Goal: Task Accomplishment & Management: Use online tool/utility

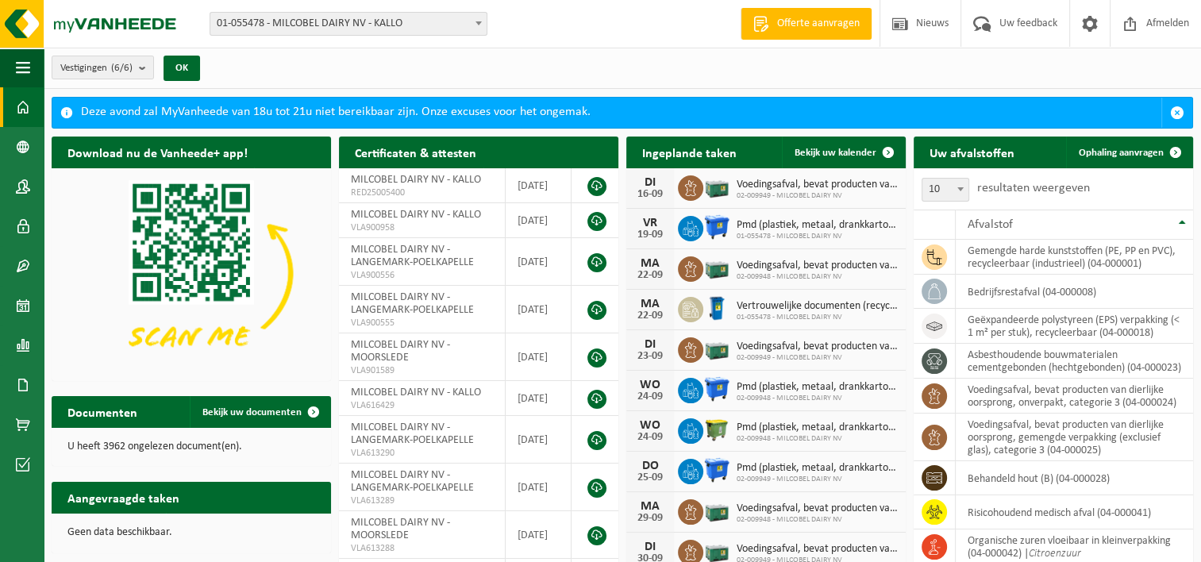
click at [483, 22] on span at bounding box center [479, 23] width 16 height 21
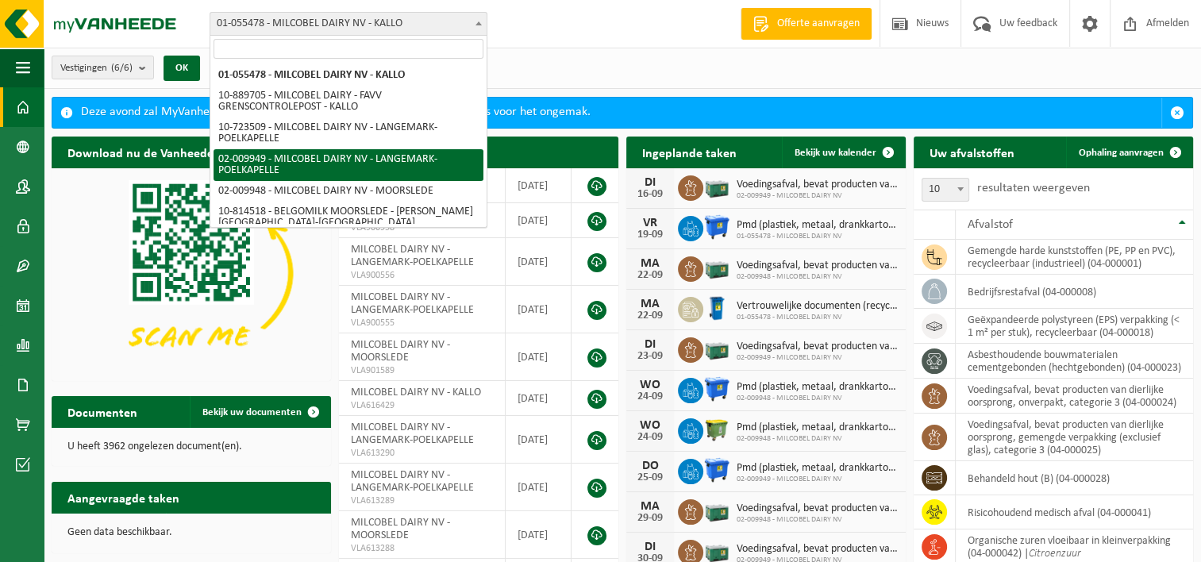
select select "1950"
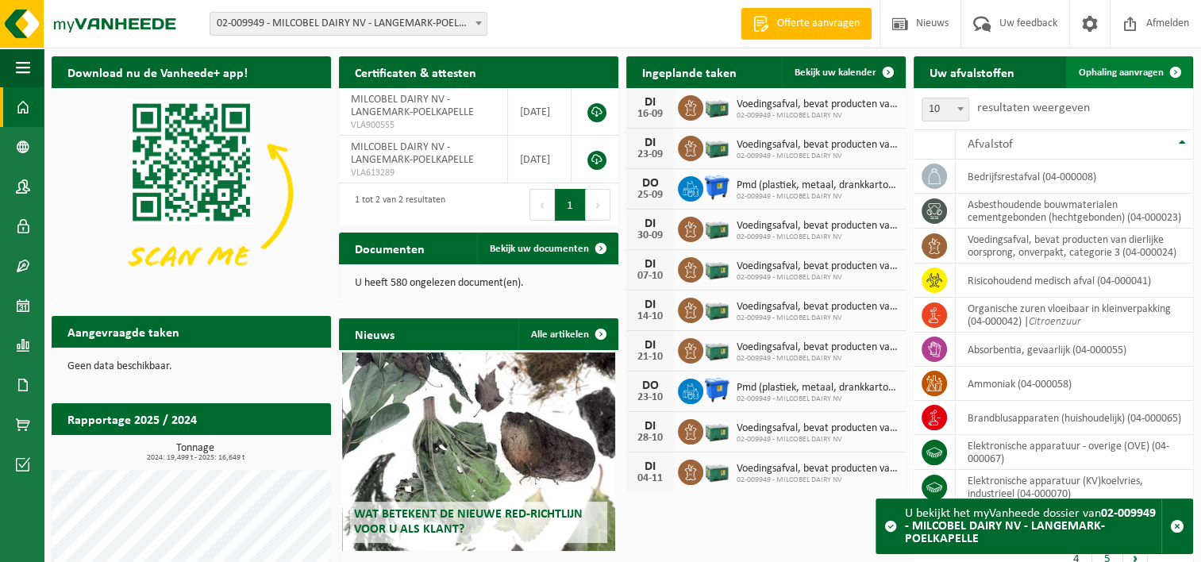
click at [1096, 74] on span "Ophaling aanvragen" at bounding box center [1121, 72] width 85 height 10
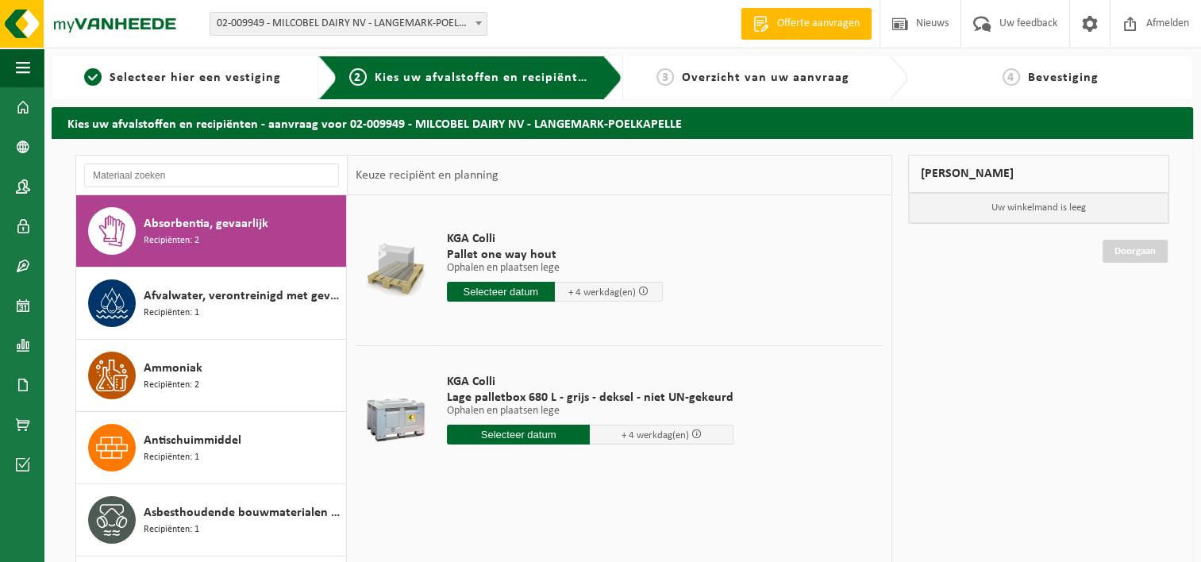
click at [479, 22] on b at bounding box center [479, 23] width 6 height 4
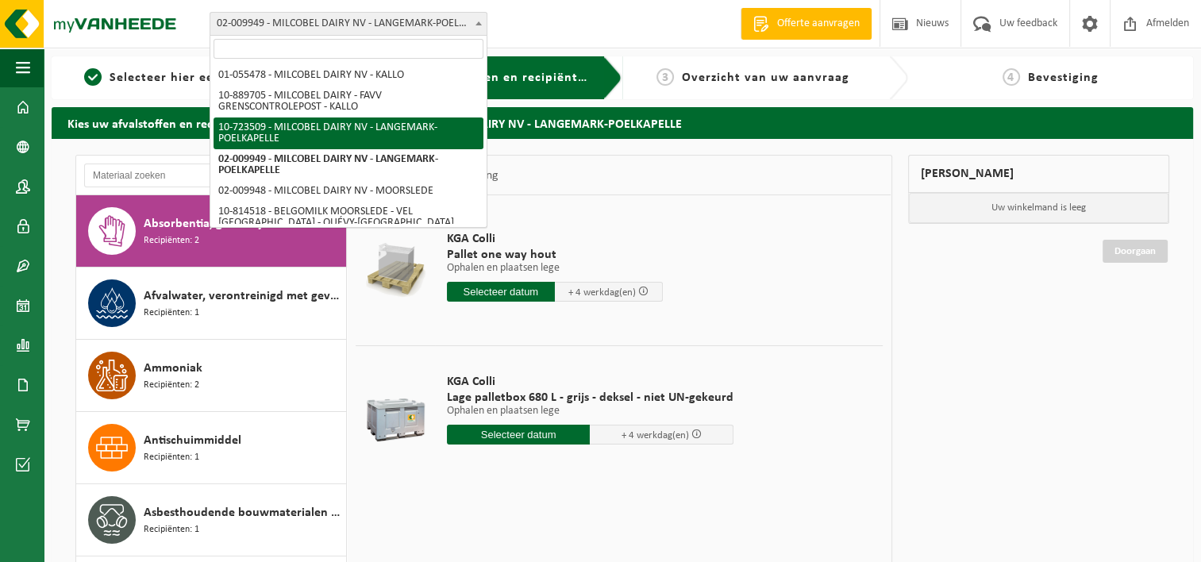
select select "3285"
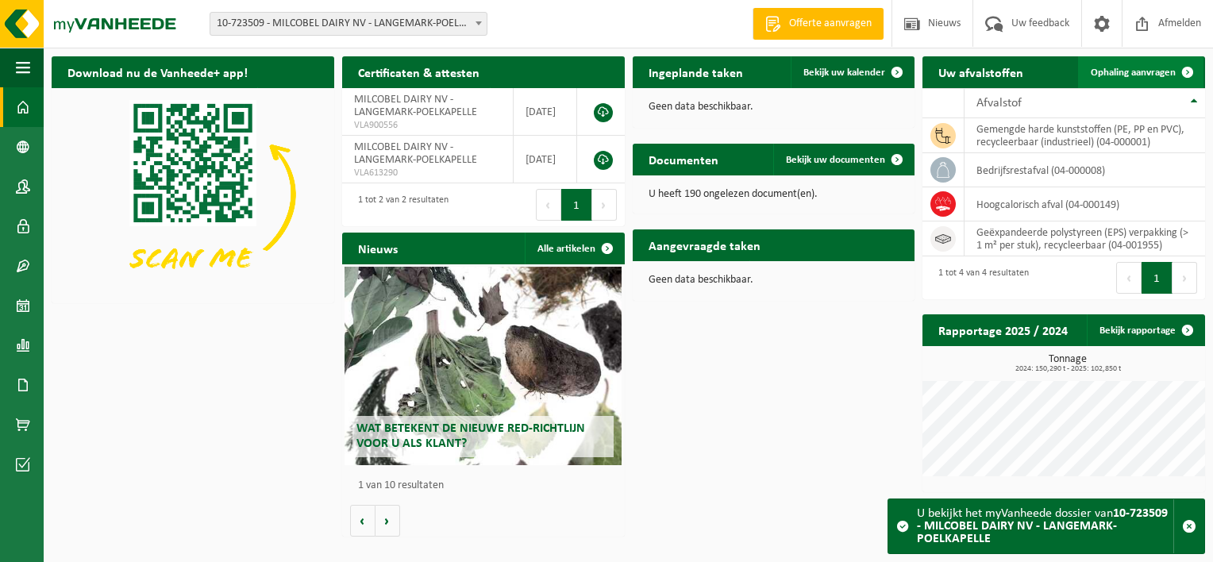
click at [1112, 76] on span "Ophaling aanvragen" at bounding box center [1133, 72] width 85 height 10
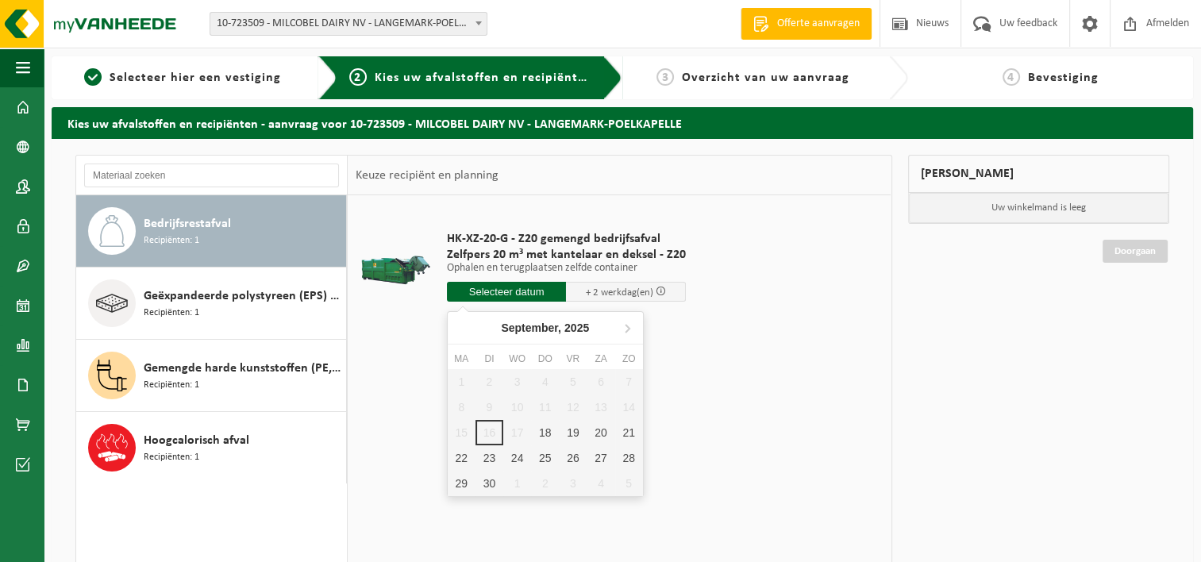
click at [521, 292] on input "text" at bounding box center [507, 292] width 120 height 20
click at [537, 434] on div "18" at bounding box center [545, 432] width 28 height 25
type input "Van 2025-09-18"
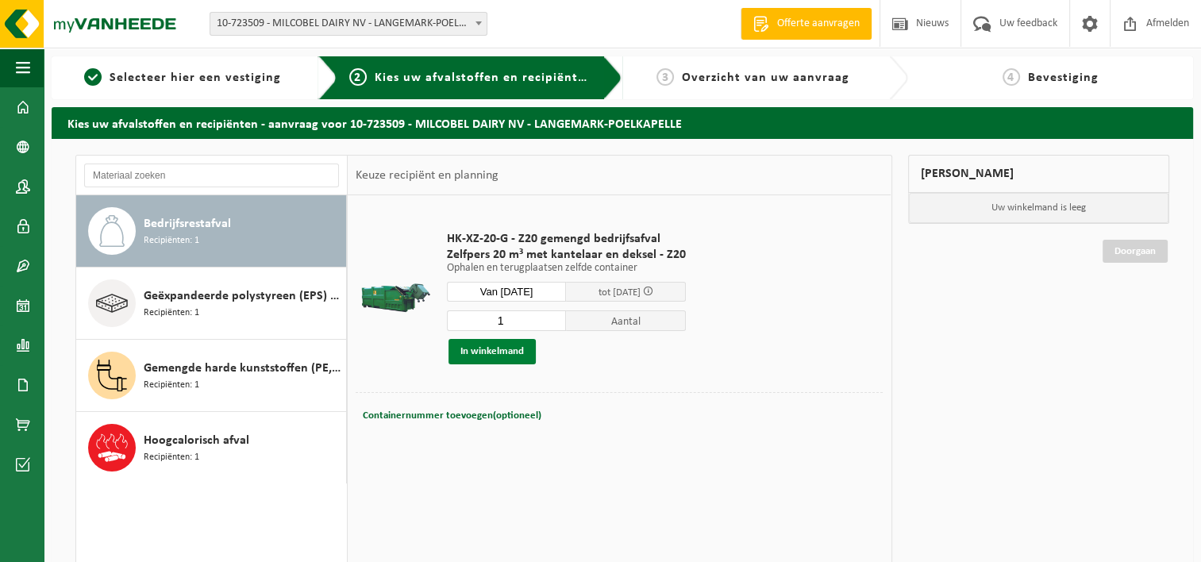
click at [508, 356] on button "In winkelmand" at bounding box center [492, 351] width 87 height 25
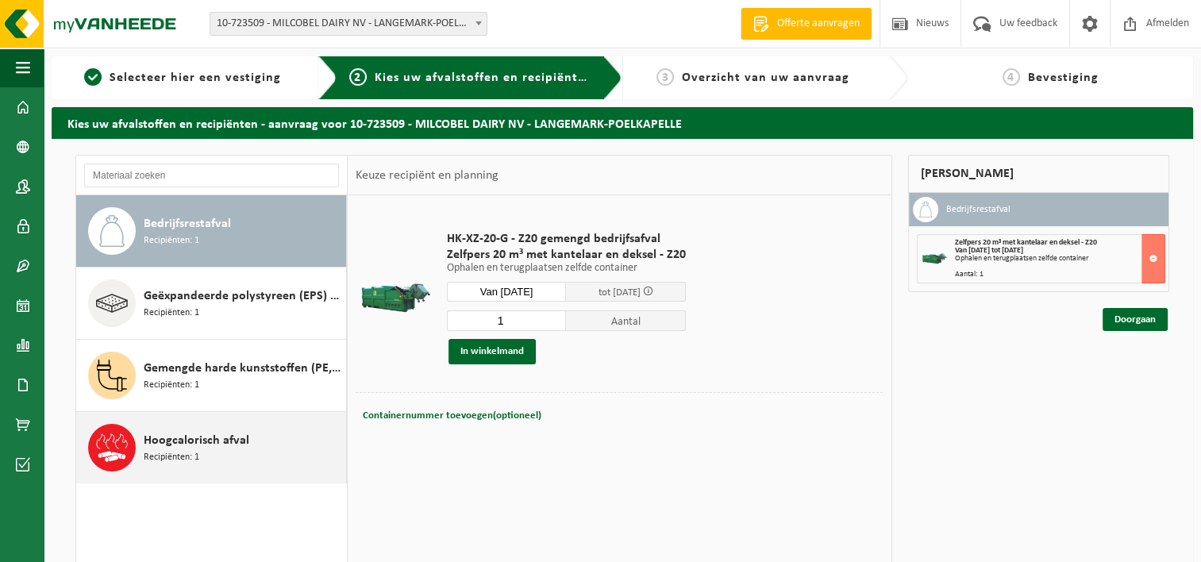
click at [234, 445] on span "Hoogcalorisch afval" at bounding box center [197, 440] width 106 height 19
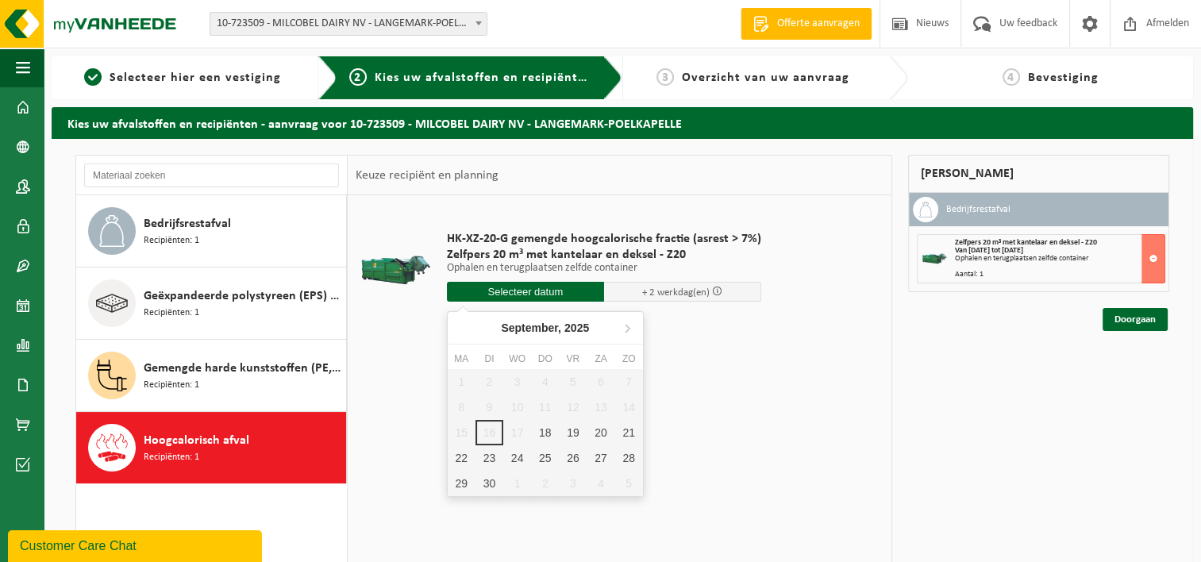
click at [553, 299] on input "text" at bounding box center [525, 292] width 157 height 20
click at [543, 433] on div "18" at bounding box center [545, 432] width 28 height 25
type input "Van 2025-09-18"
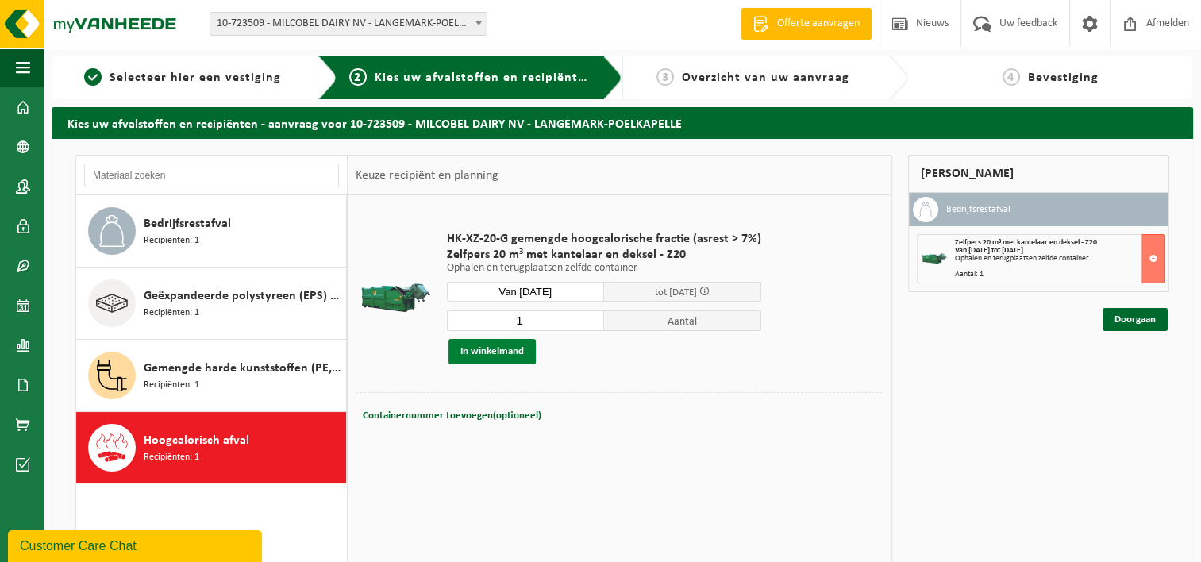
click at [495, 350] on button "In winkelmand" at bounding box center [492, 351] width 87 height 25
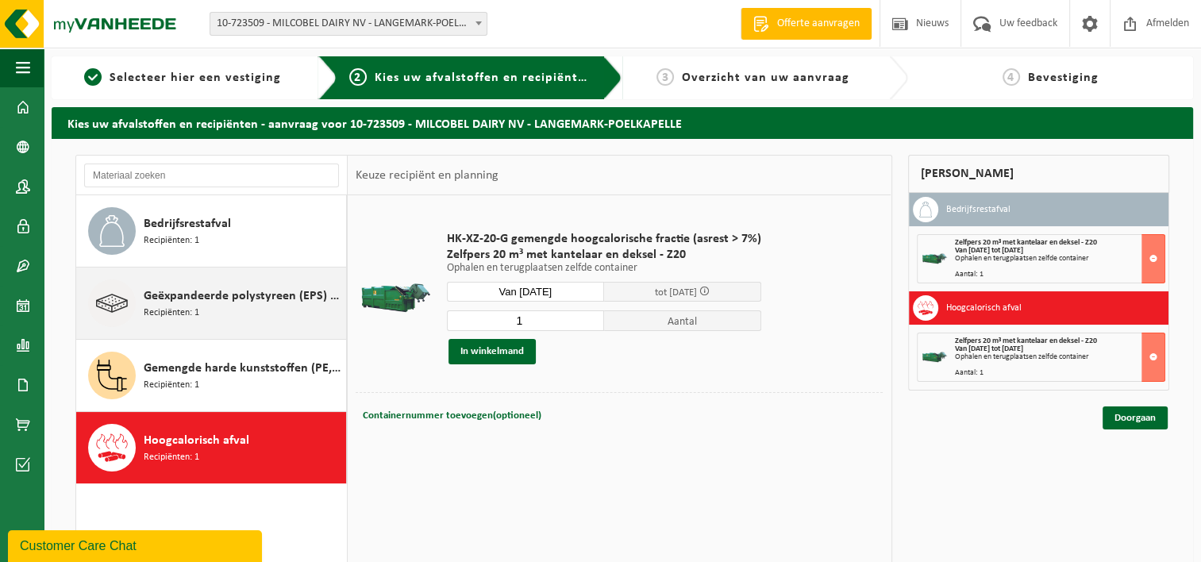
click at [218, 299] on span "Geëxpandeerde polystyreen (EPS) verpakking (> 1 m² per stuk), recycleerbaar" at bounding box center [243, 296] width 199 height 19
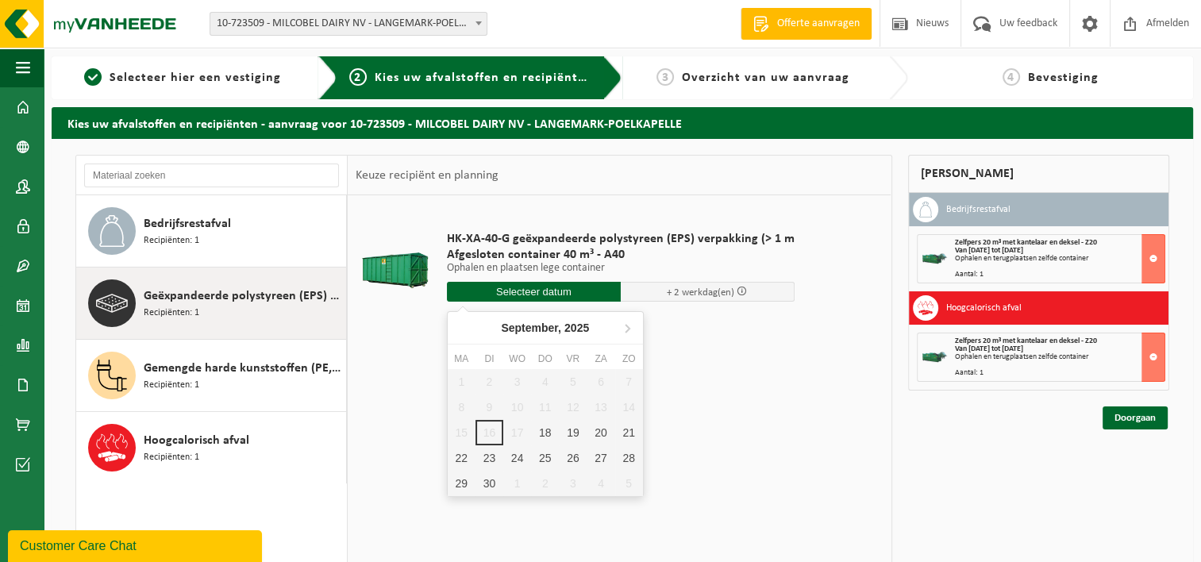
click at [501, 292] on input "text" at bounding box center [534, 292] width 174 height 20
click at [542, 433] on div "18" at bounding box center [545, 432] width 28 height 25
type input "Van 2025-09-18"
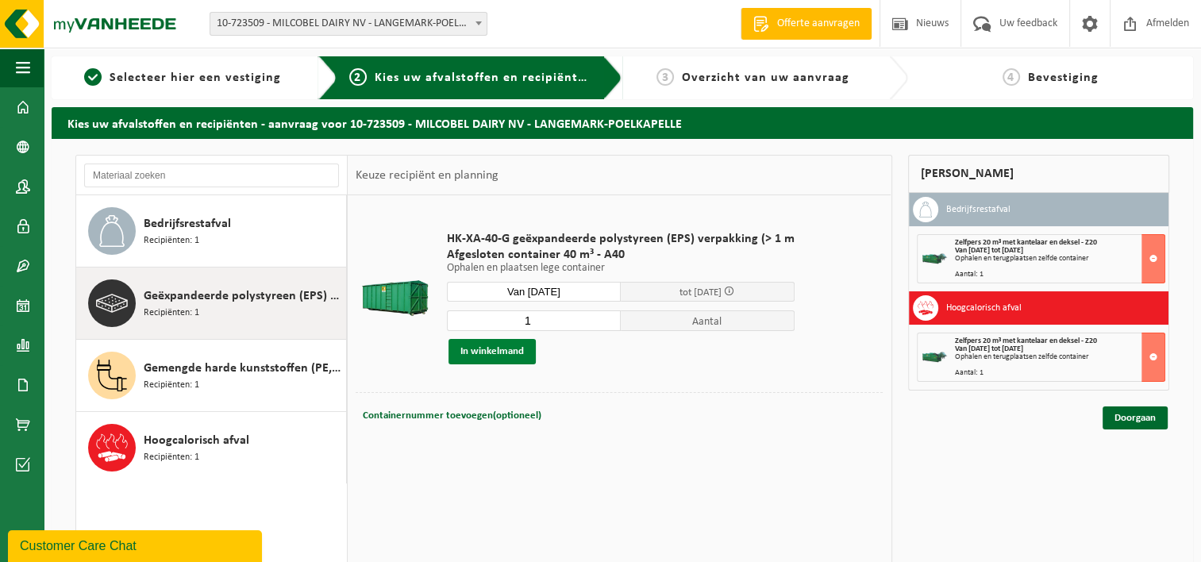
click at [493, 348] on button "In winkelmand" at bounding box center [492, 351] width 87 height 25
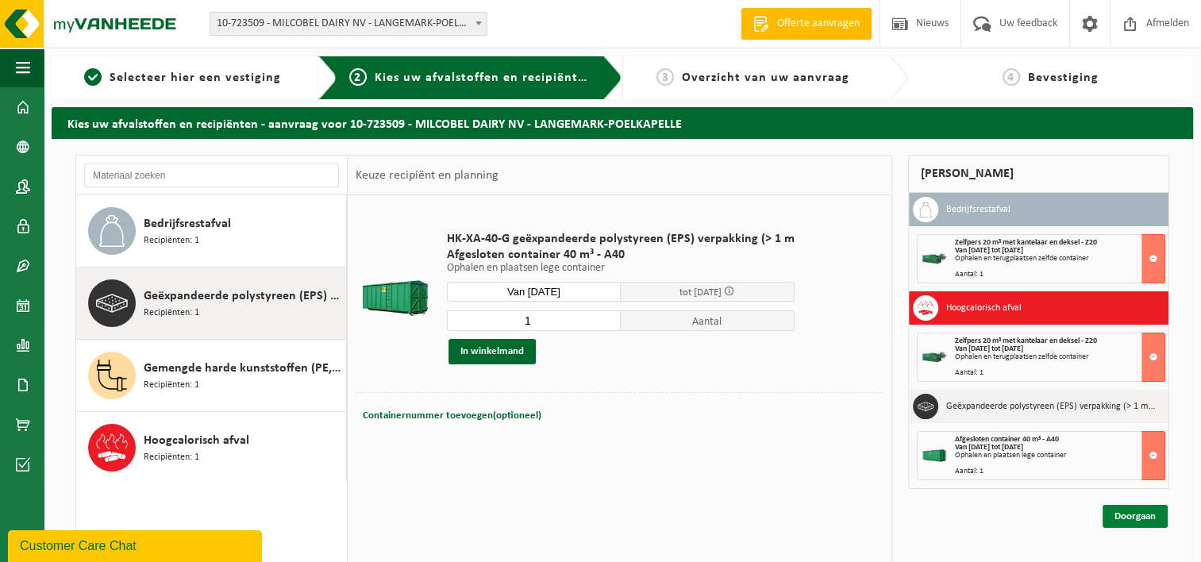
click at [1114, 514] on link "Doorgaan" at bounding box center [1135, 516] width 65 height 23
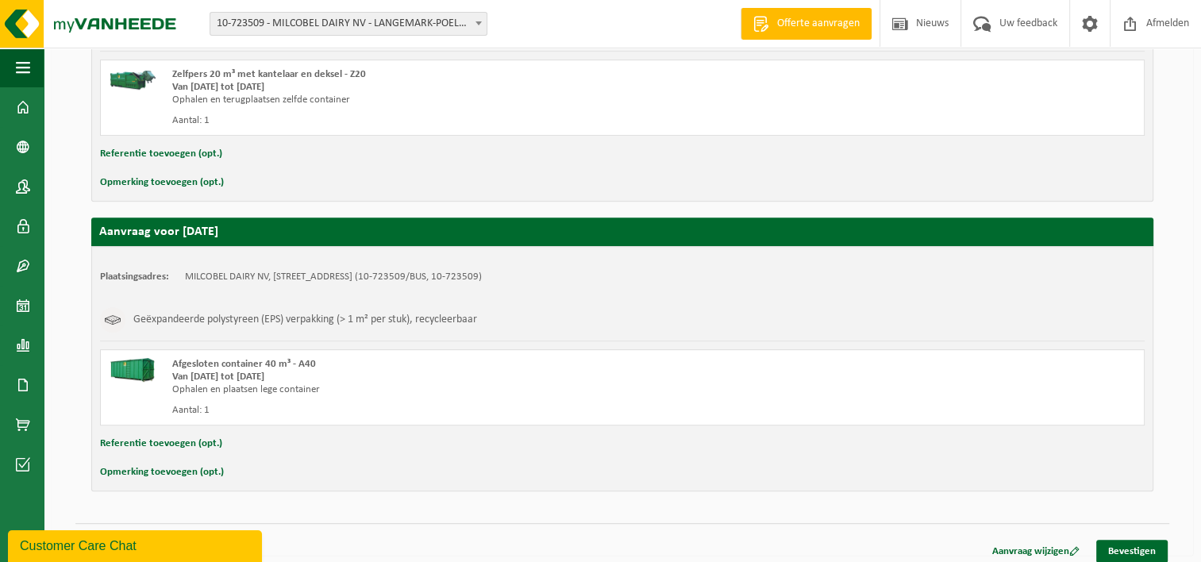
scroll to position [696, 0]
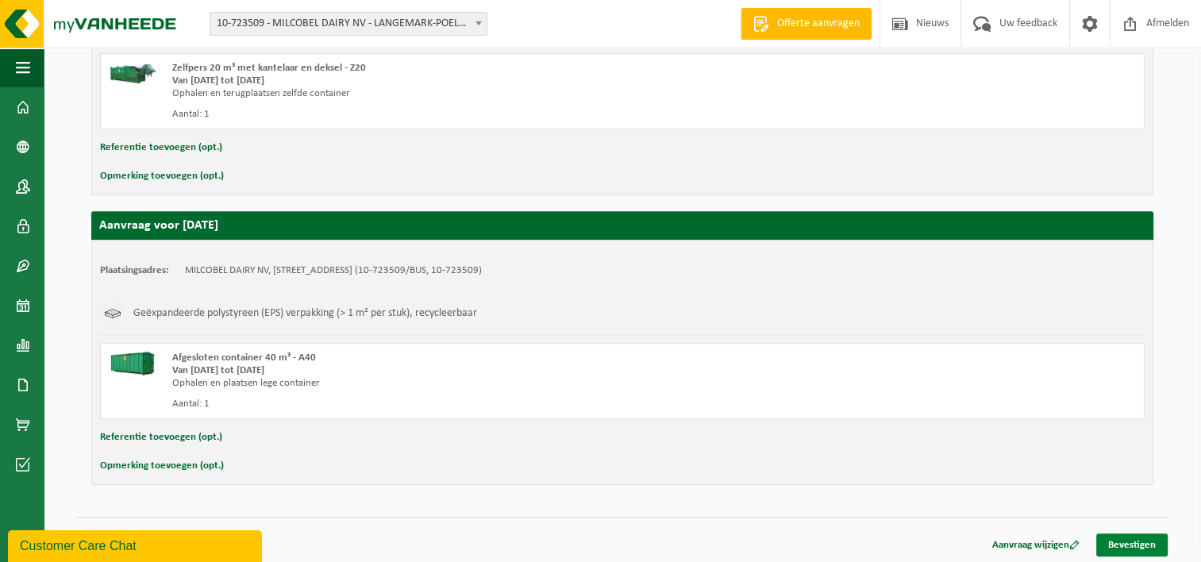
click at [1115, 543] on link "Bevestigen" at bounding box center [1132, 545] width 71 height 23
